Goal: Transaction & Acquisition: Register for event/course

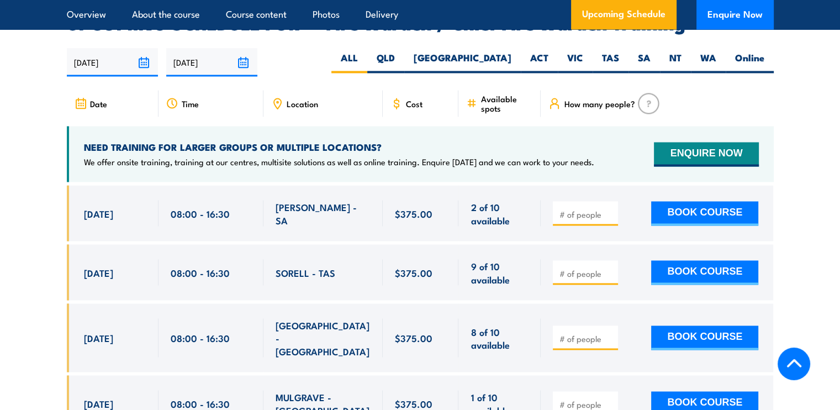
scroll to position [1987, 0]
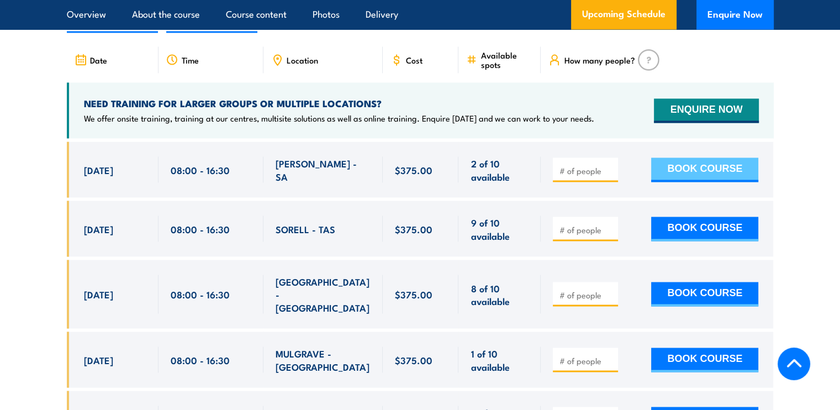
click at [700, 162] on button "BOOK COURSE" at bounding box center [704, 169] width 107 height 24
type input "1"
click at [607, 165] on input "1" at bounding box center [586, 170] width 55 height 11
click at [676, 161] on button "BOOK COURSE" at bounding box center [704, 169] width 107 height 24
